Goal: Transaction & Acquisition: Purchase product/service

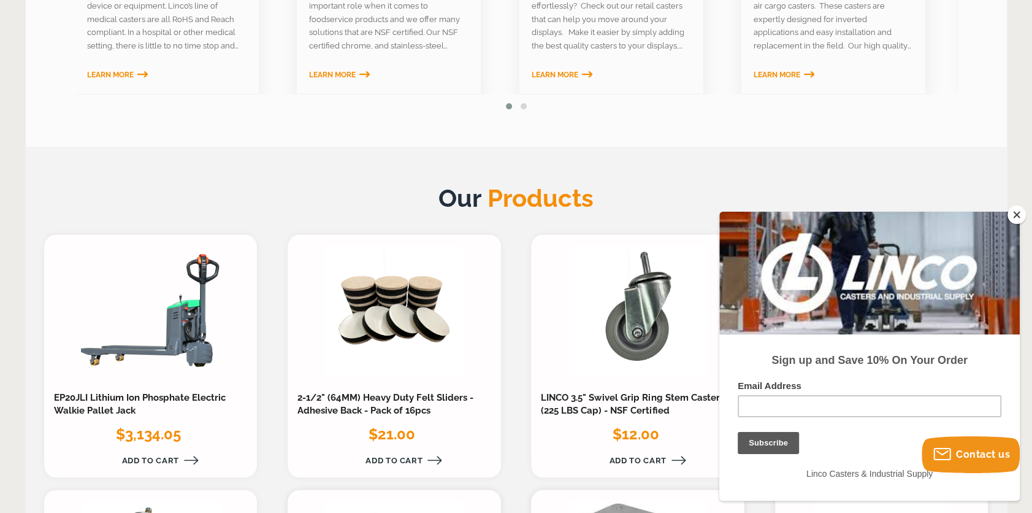
scroll to position [1227, 0]
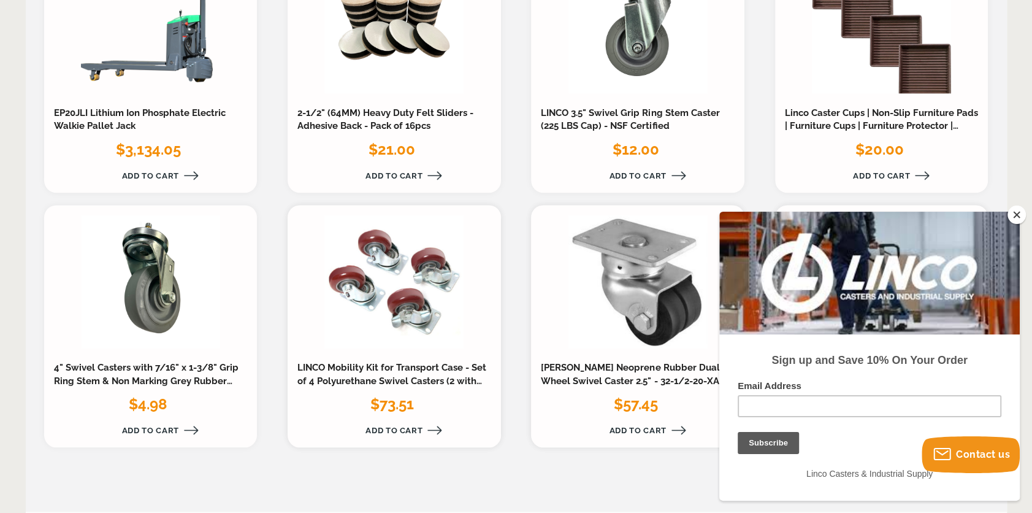
click at [1018, 215] on button "Close" at bounding box center [1017, 214] width 18 height 18
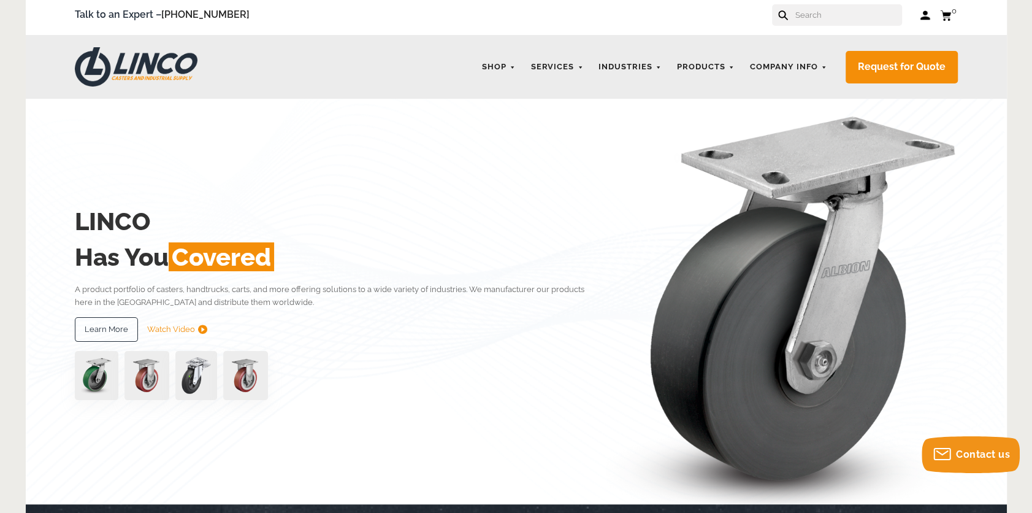
scroll to position [0, 0]
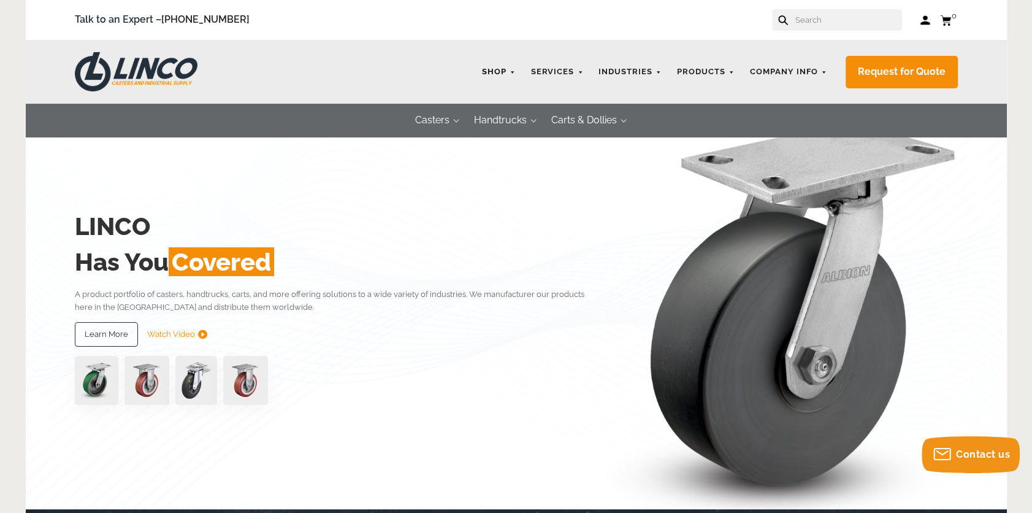
click at [516, 71] on link "Shop" at bounding box center [499, 72] width 46 height 24
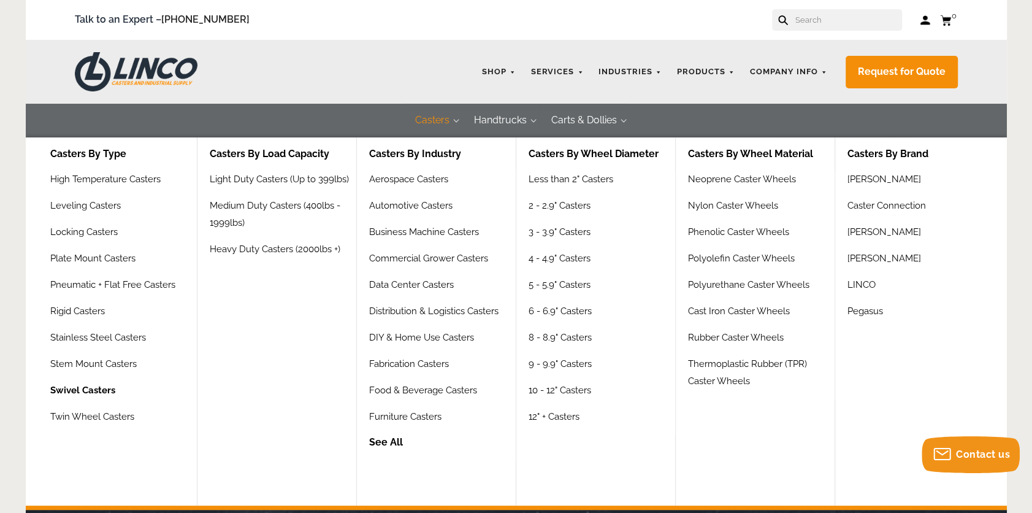
click at [86, 391] on link "Swivel Casters" at bounding box center [82, 395] width 65 height 26
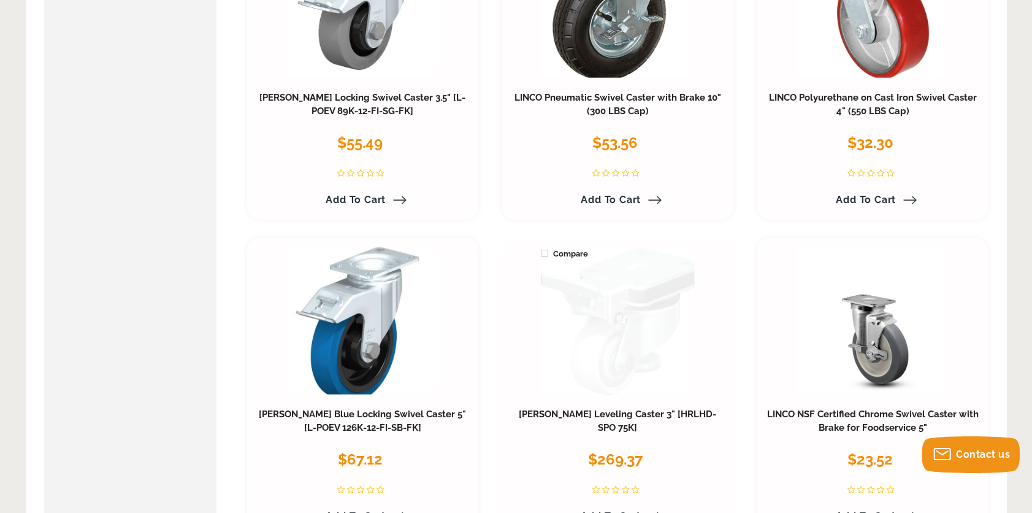
scroll to position [6301, 0]
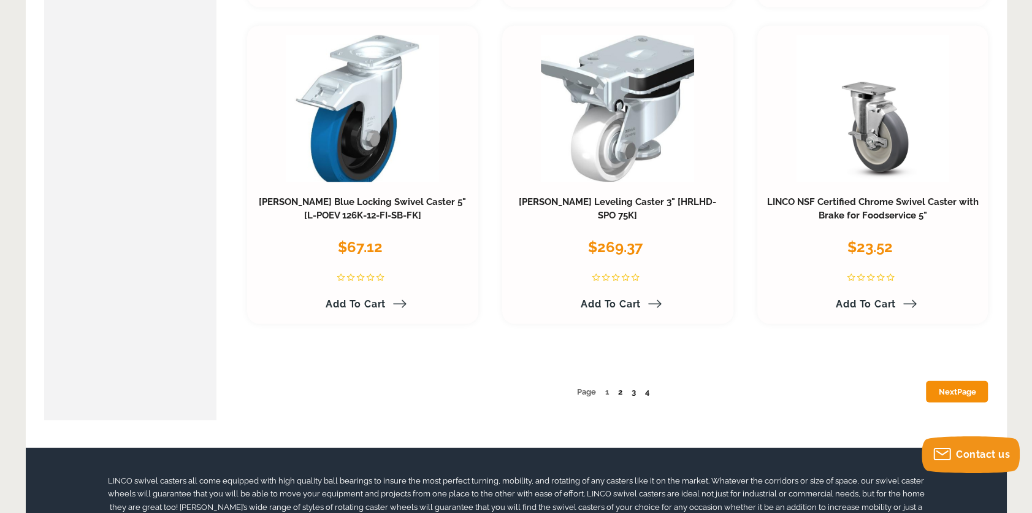
click at [619, 387] on link "2" at bounding box center [620, 391] width 4 height 9
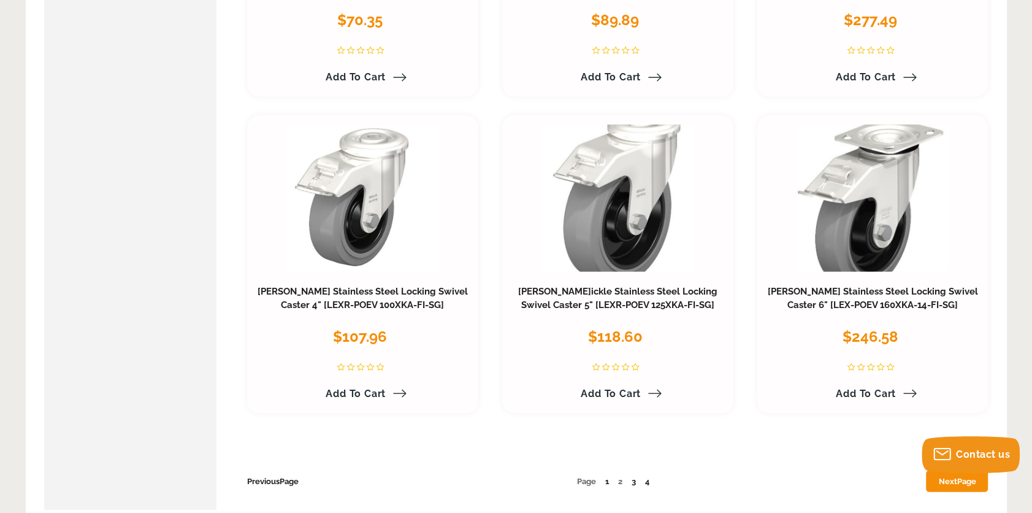
scroll to position [6245, 0]
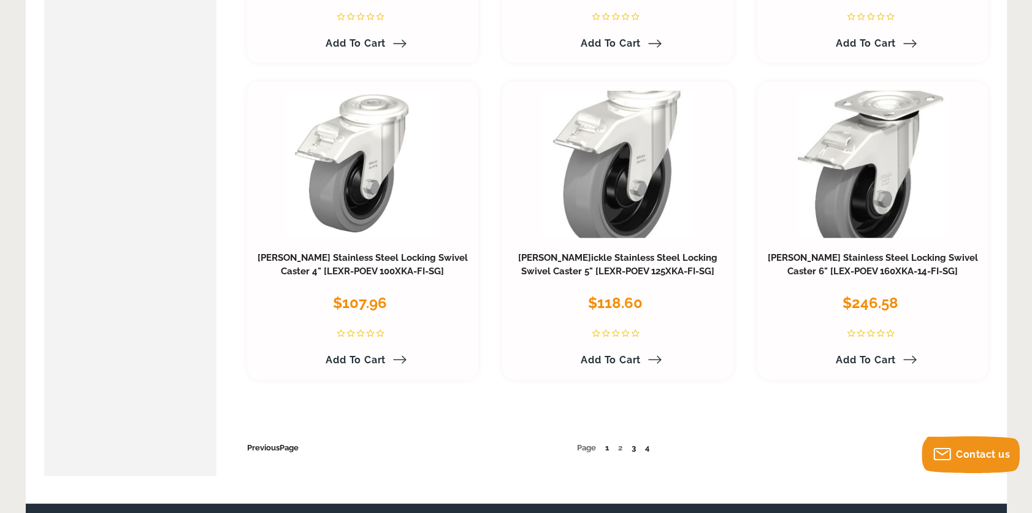
click at [635, 443] on link "3" at bounding box center [634, 447] width 4 height 9
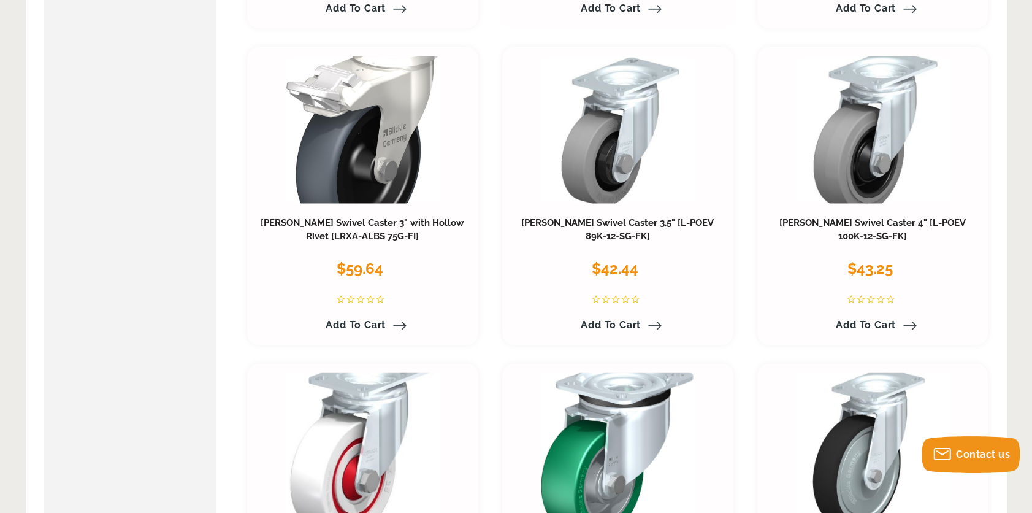
scroll to position [1561, 0]
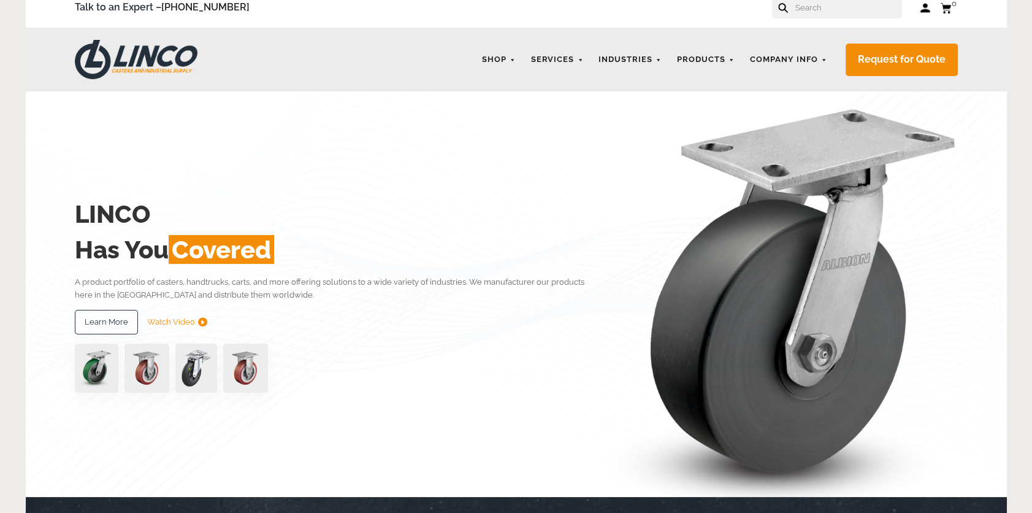
scroll to position [111, 0]
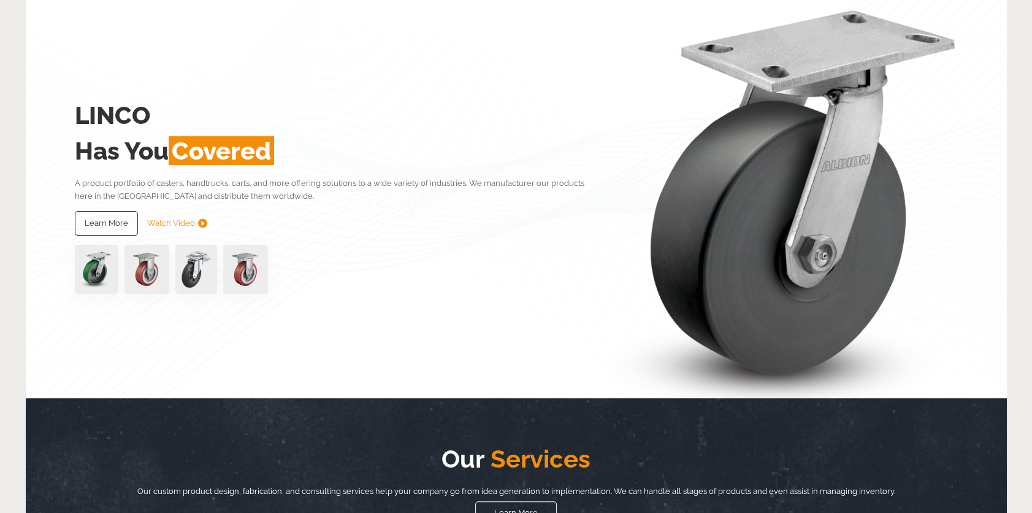
click at [194, 268] on img at bounding box center [196, 269] width 42 height 49
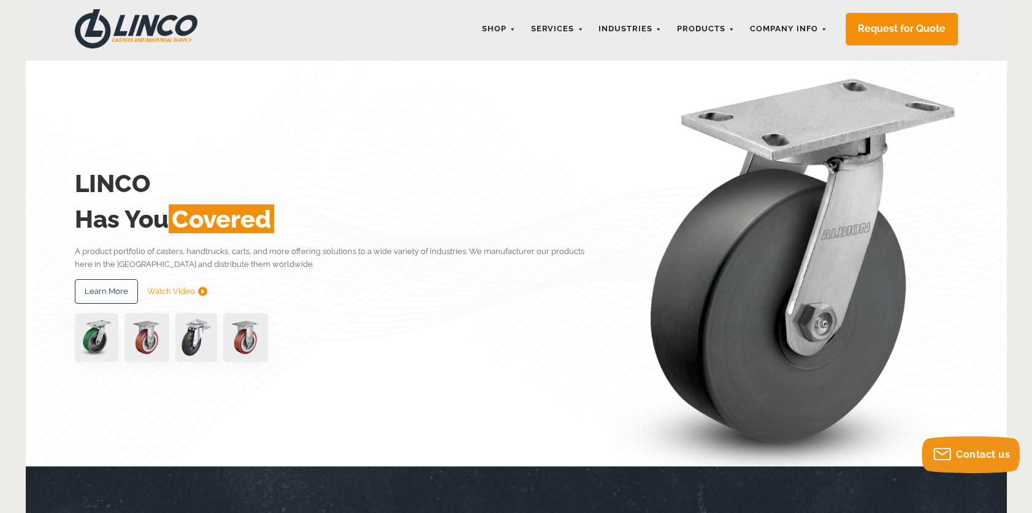
scroll to position [0, 0]
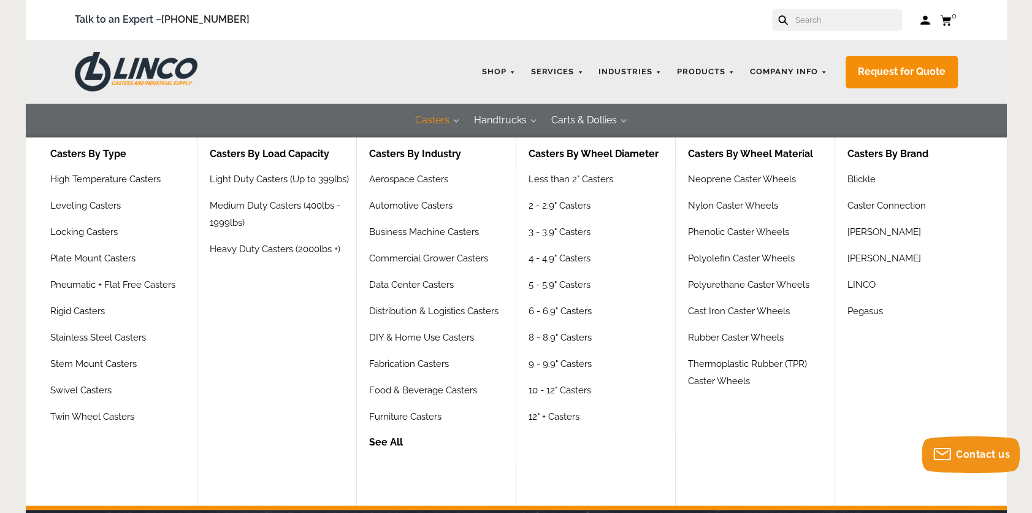
click at [434, 120] on button "Casters" at bounding box center [432, 121] width 59 height 34
click at [429, 121] on button "Casters" at bounding box center [432, 121] width 59 height 34
click at [570, 233] on link "3 - 3.9" Casters" at bounding box center [561, 236] width 65 height 26
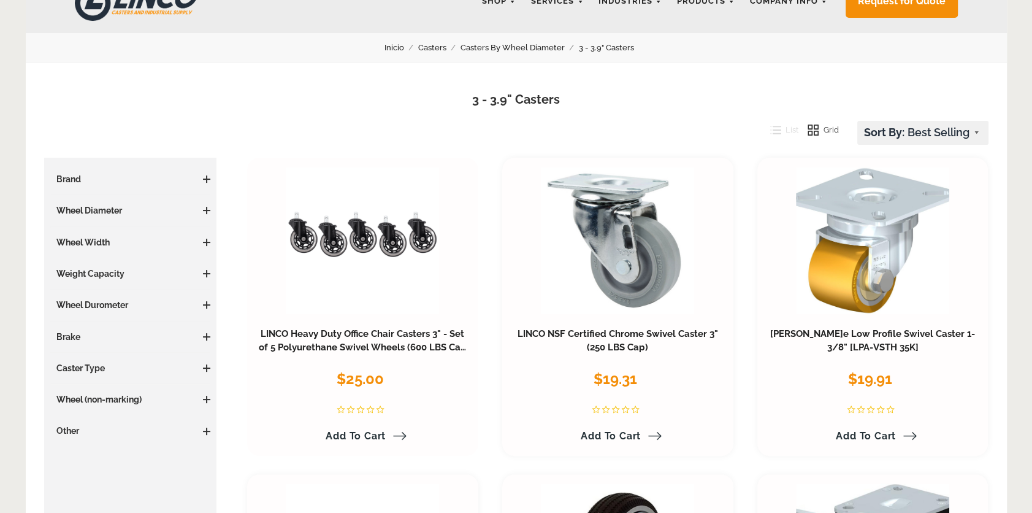
scroll to position [111, 0]
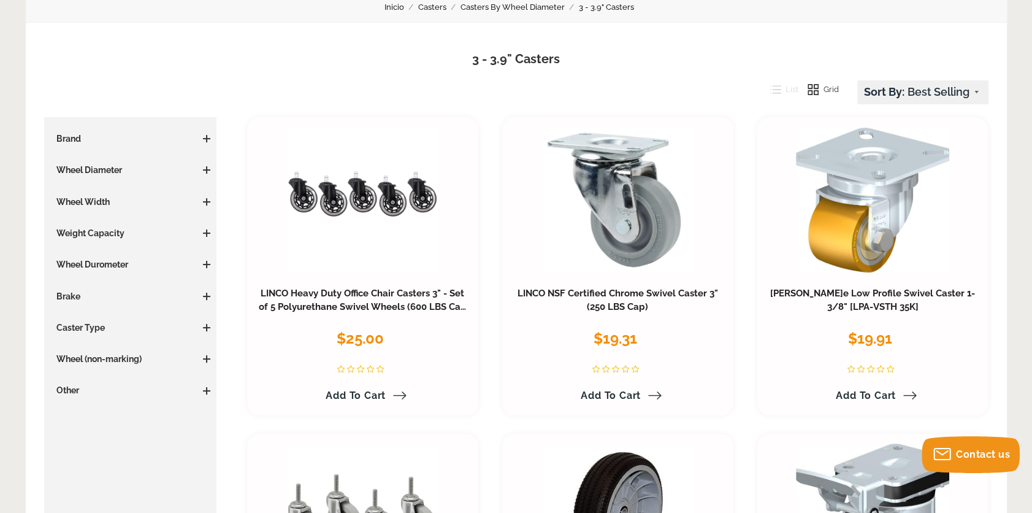
click at [204, 324] on span at bounding box center [206, 327] width 7 height 7
click at [80, 368] on link "Swivel (36)" at bounding box center [133, 369] width 155 height 13
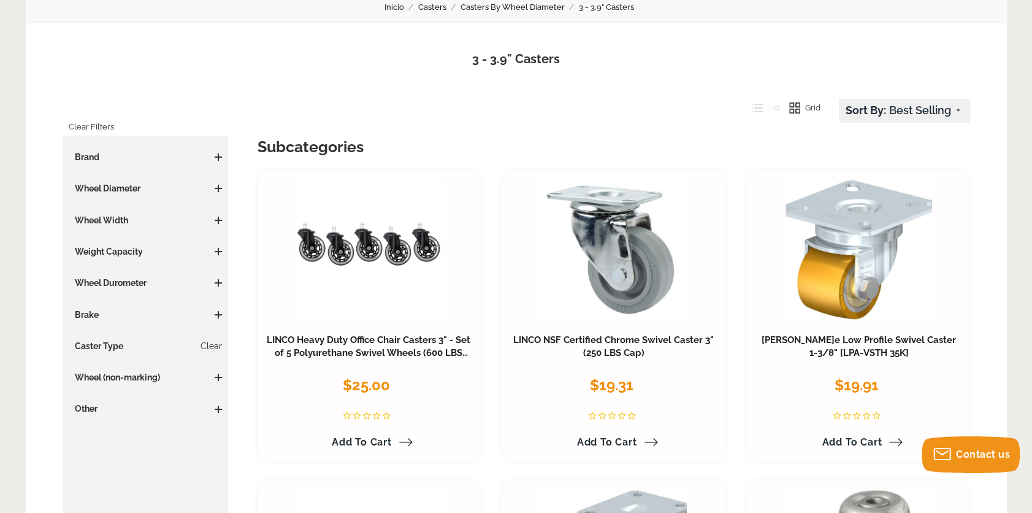
click at [220, 279] on span at bounding box center [218, 282] width 7 height 7
click at [215, 251] on span at bounding box center [218, 251] width 7 height 7
click at [215, 374] on span at bounding box center [218, 377] width 7 height 7
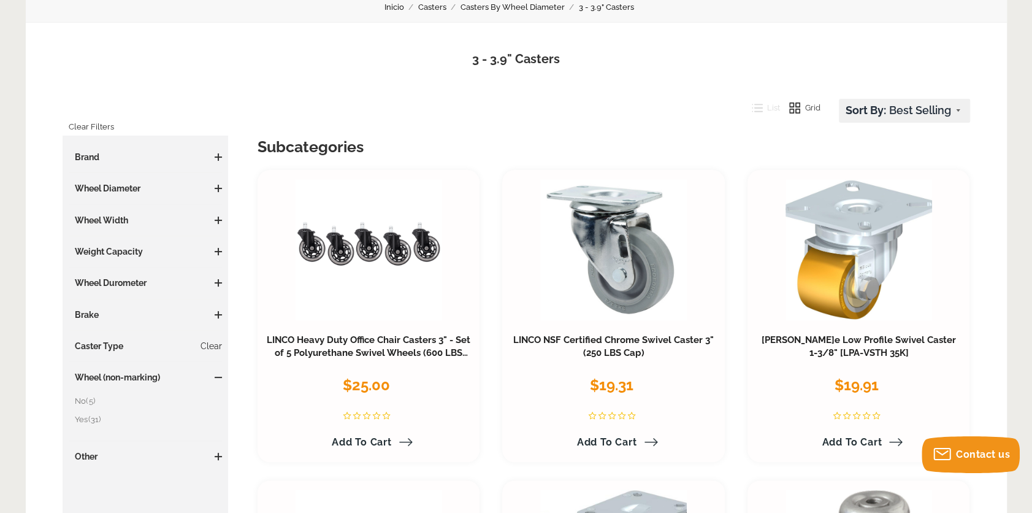
click at [215, 374] on span at bounding box center [218, 377] width 7 height 7
click at [219, 409] on span at bounding box center [218, 409] width 7 height 1
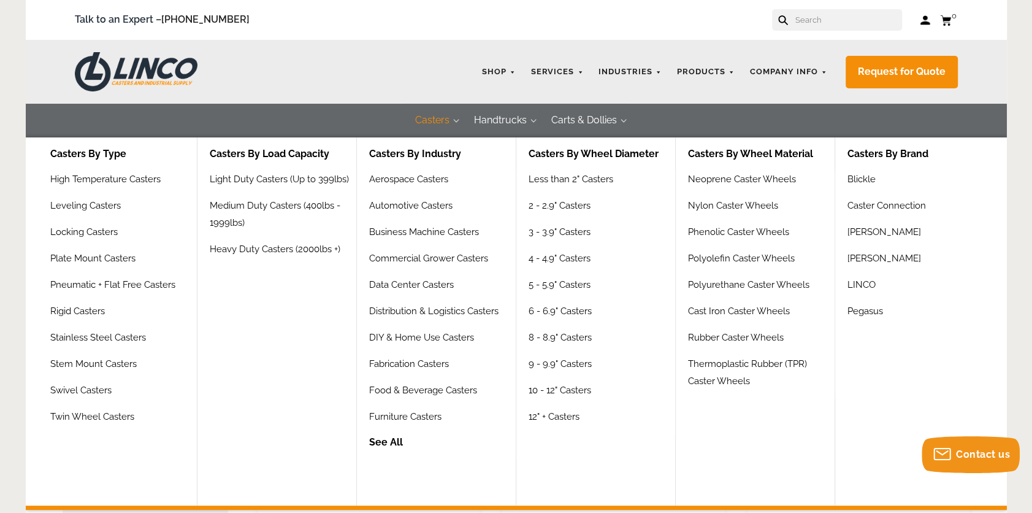
click at [447, 123] on button "Casters" at bounding box center [432, 121] width 59 height 34
click at [745, 282] on link "Polyurethane Caster Wheels" at bounding box center [751, 289] width 126 height 26
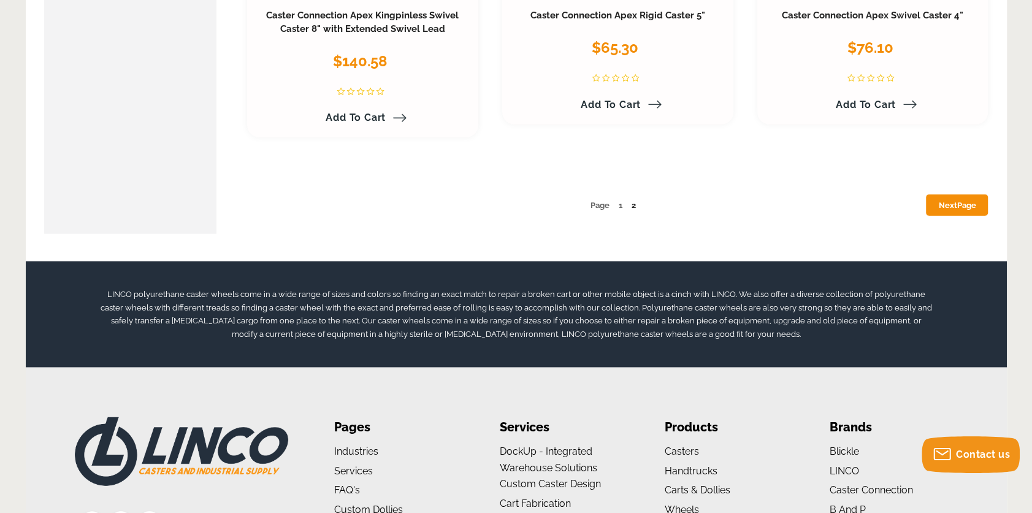
scroll to position [6468, 0]
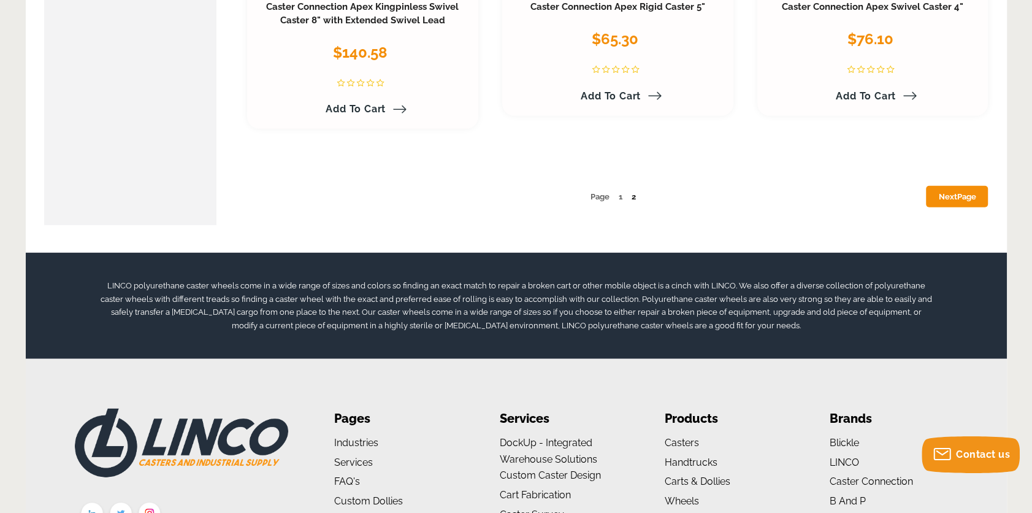
click at [632, 192] on link "2" at bounding box center [634, 196] width 4 height 9
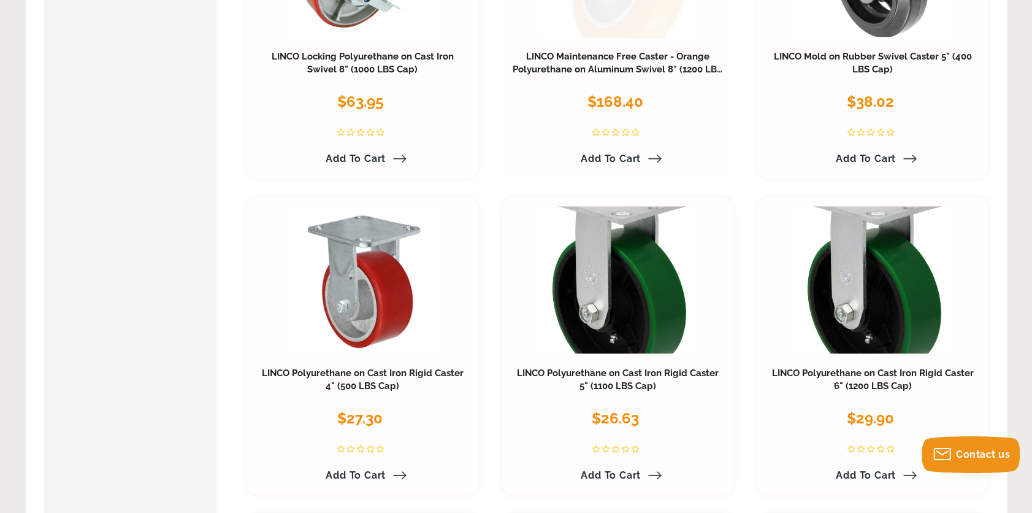
scroll to position [502, 0]
